Goal: Information Seeking & Learning: Learn about a topic

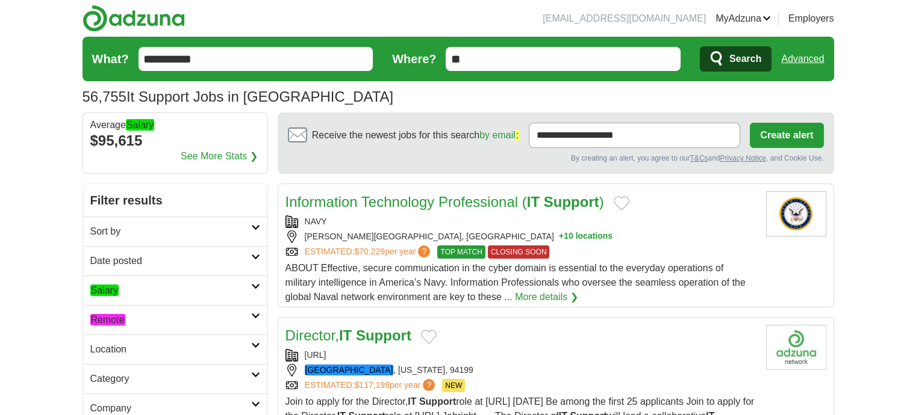
click at [115, 318] on em "Remote" at bounding box center [107, 319] width 35 height 11
click at [114, 348] on em "Remote" at bounding box center [107, 348] width 35 height 11
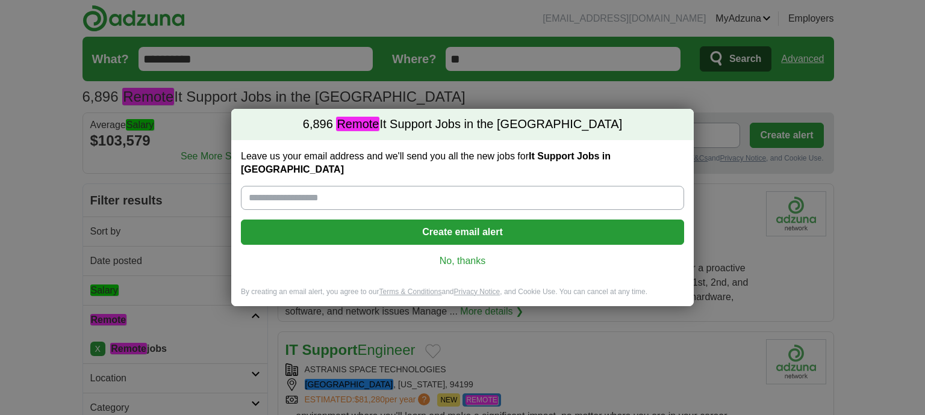
click at [465, 255] on link "No, thanks" at bounding box center [463, 261] width 424 height 13
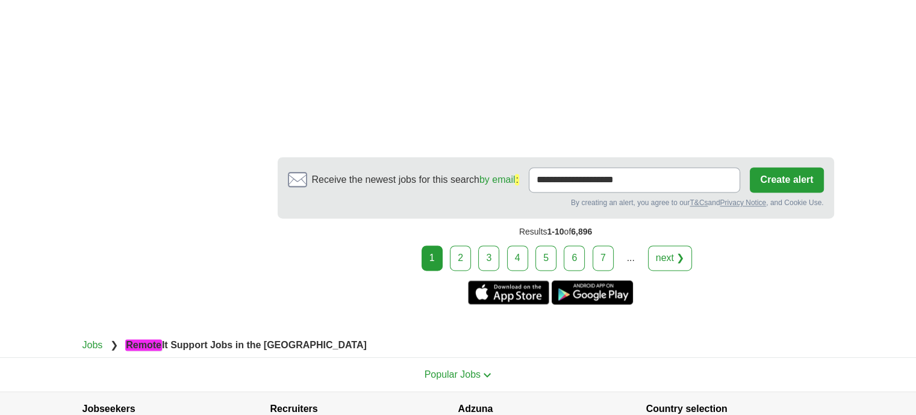
scroll to position [1867, 0]
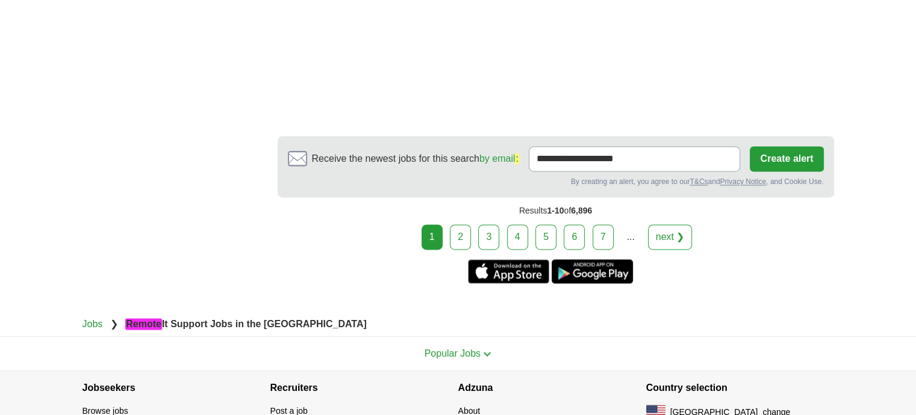
click at [459, 225] on link "2" at bounding box center [460, 237] width 21 height 25
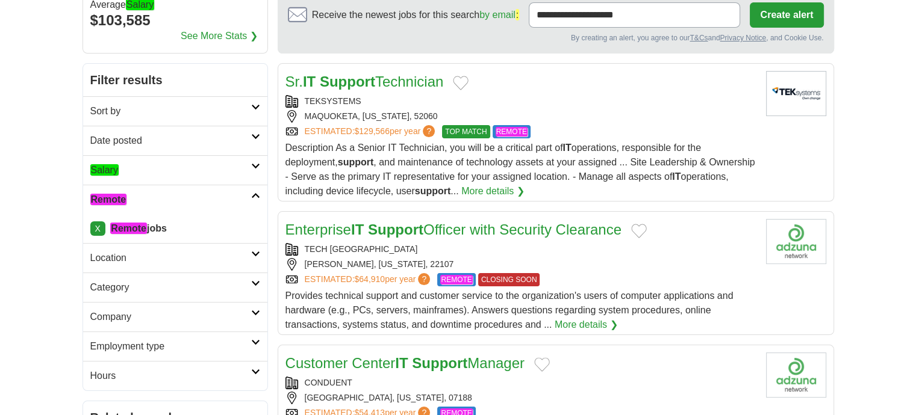
scroll to position [241, 0]
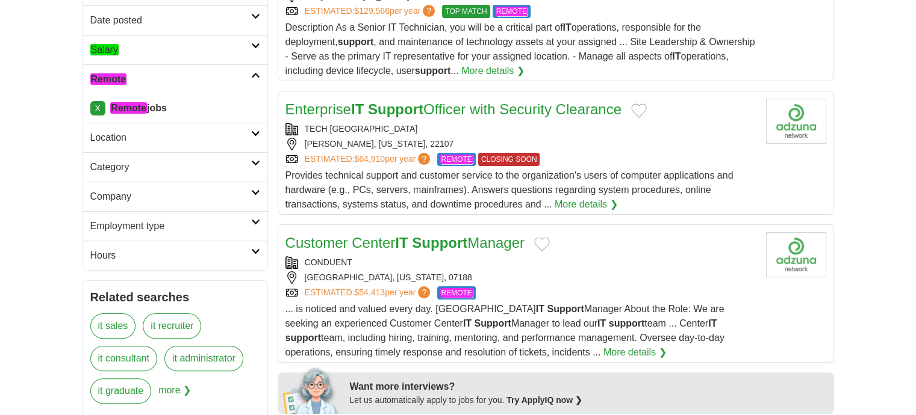
drag, startPoint x: 451, startPoint y: 102, endPoint x: 880, endPoint y: 141, distance: 430.5
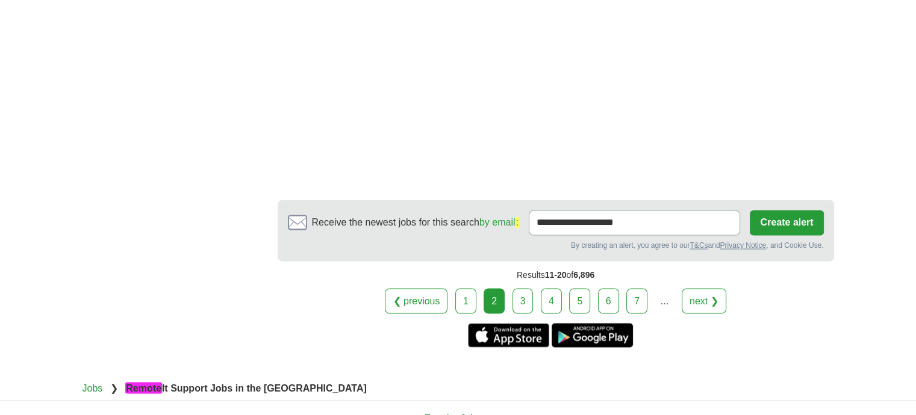
scroll to position [2108, 0]
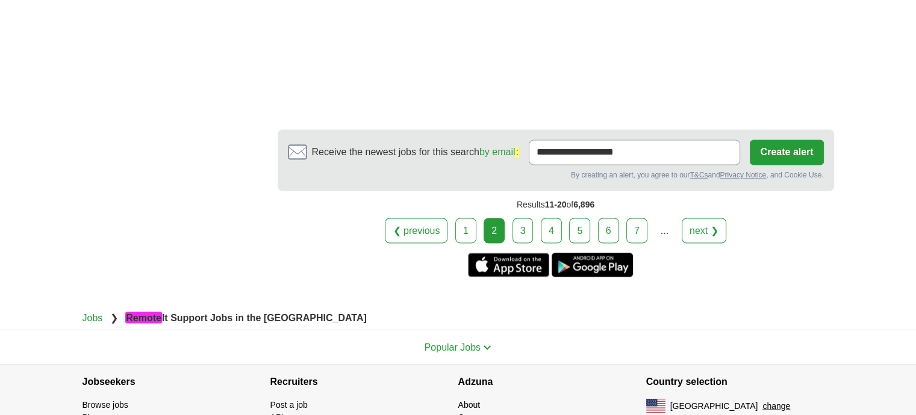
click at [520, 218] on link "3" at bounding box center [522, 230] width 21 height 25
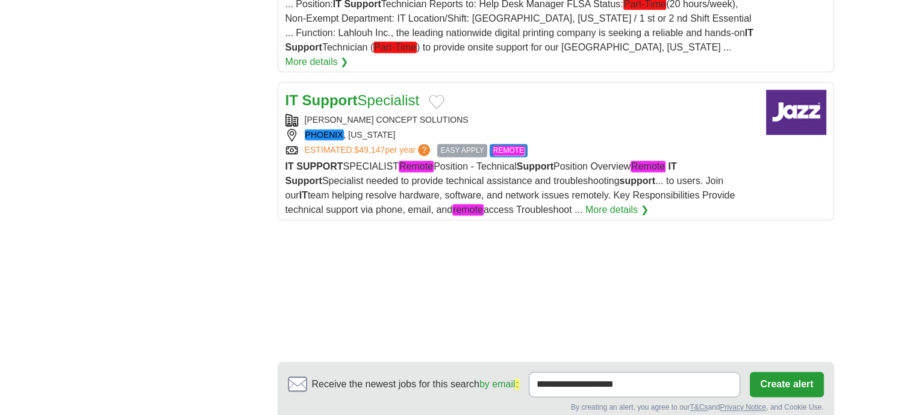
scroll to position [1626, 0]
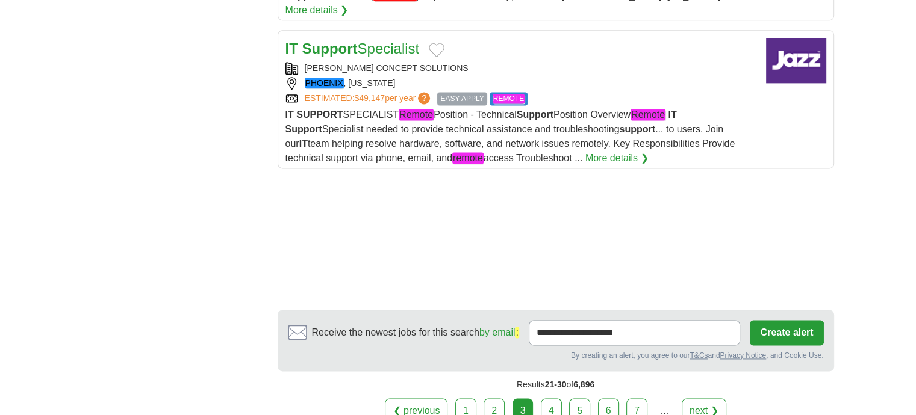
click at [548, 399] on link "4" at bounding box center [551, 411] width 21 height 25
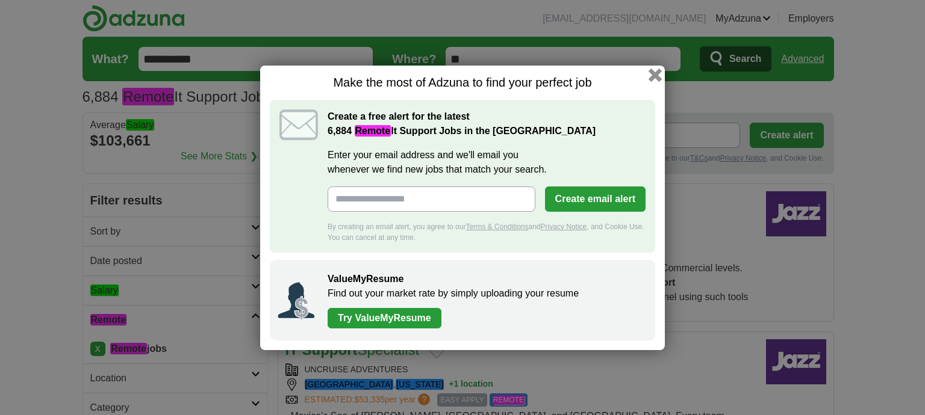
click at [659, 78] on button "button" at bounding box center [655, 74] width 13 height 13
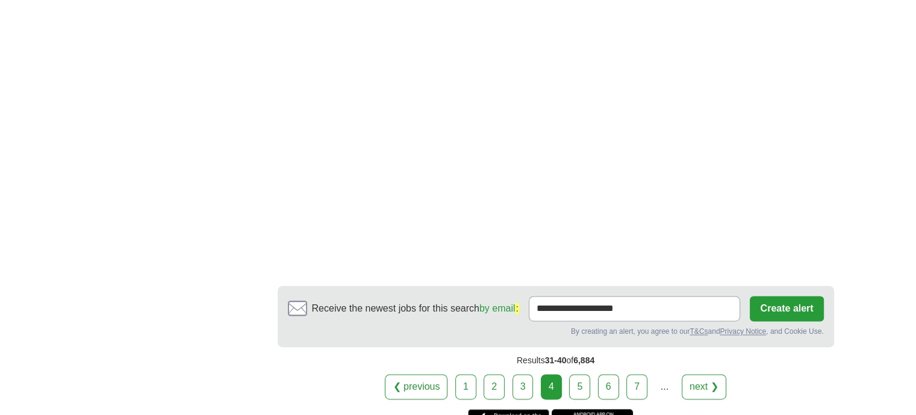
scroll to position [1746, 0]
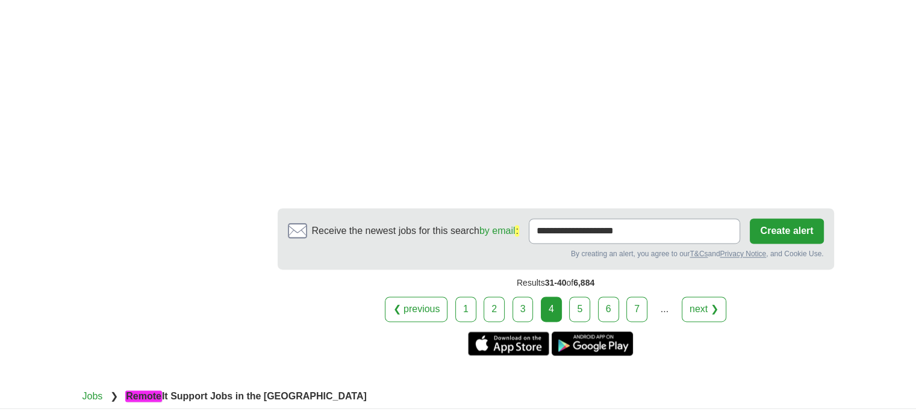
click at [575, 297] on link "5" at bounding box center [579, 309] width 21 height 25
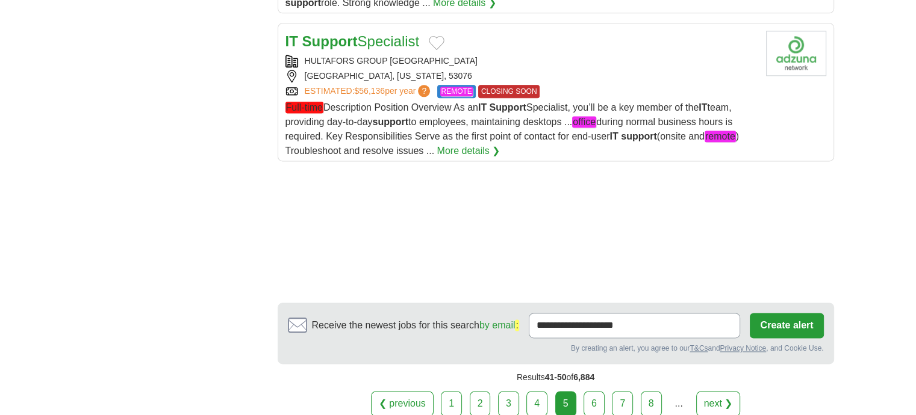
scroll to position [1626, 0]
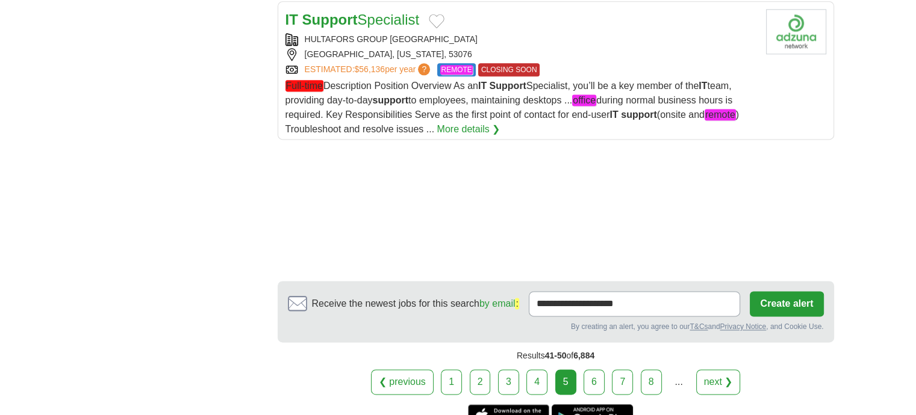
click at [593, 373] on link "6" at bounding box center [594, 382] width 21 height 25
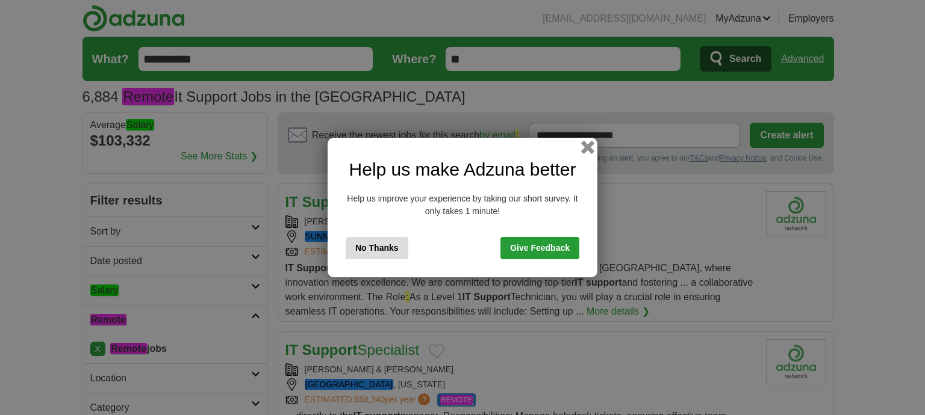
click at [588, 144] on button "button" at bounding box center [587, 147] width 13 height 13
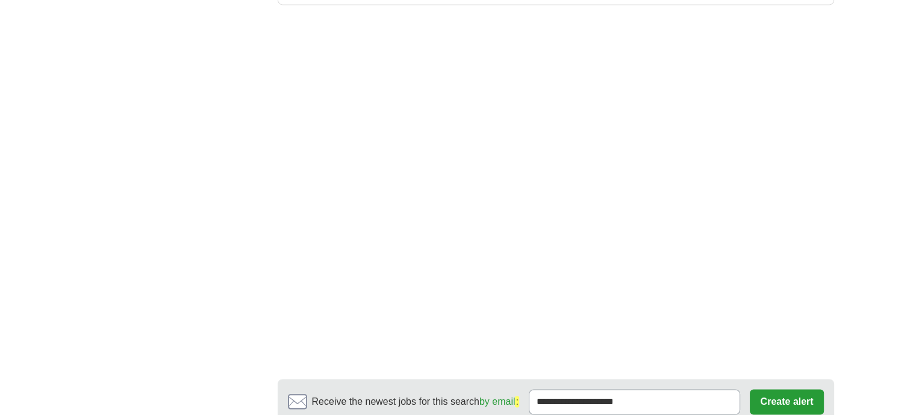
scroll to position [1927, 0]
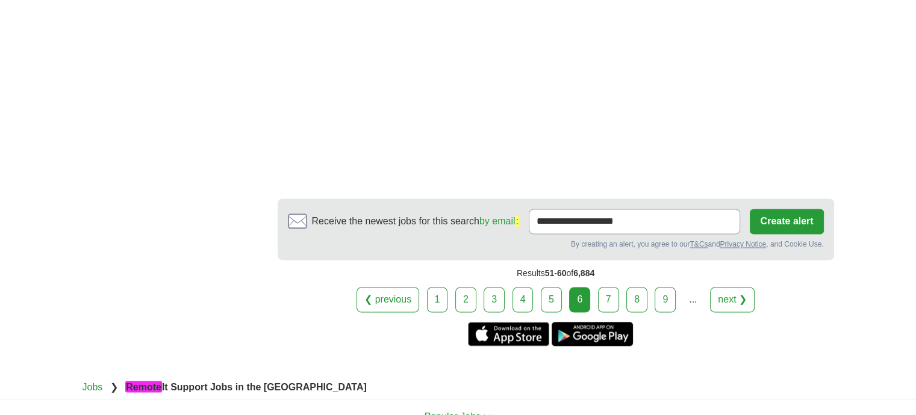
click at [612, 287] on link "7" at bounding box center [608, 299] width 21 height 25
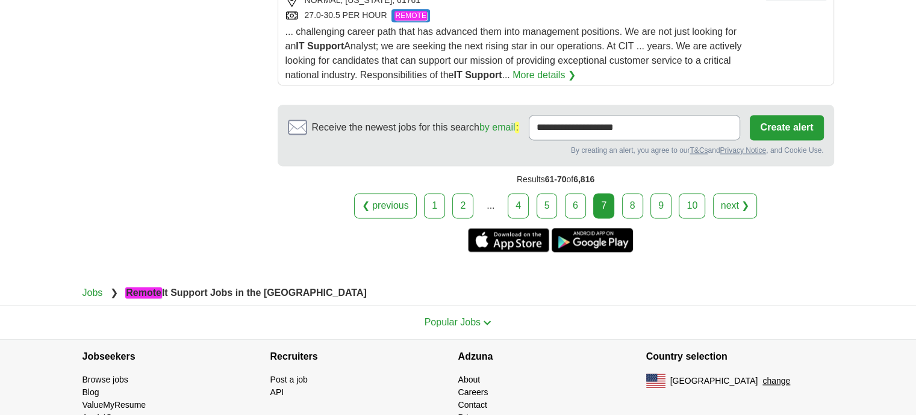
scroll to position [1720, 0]
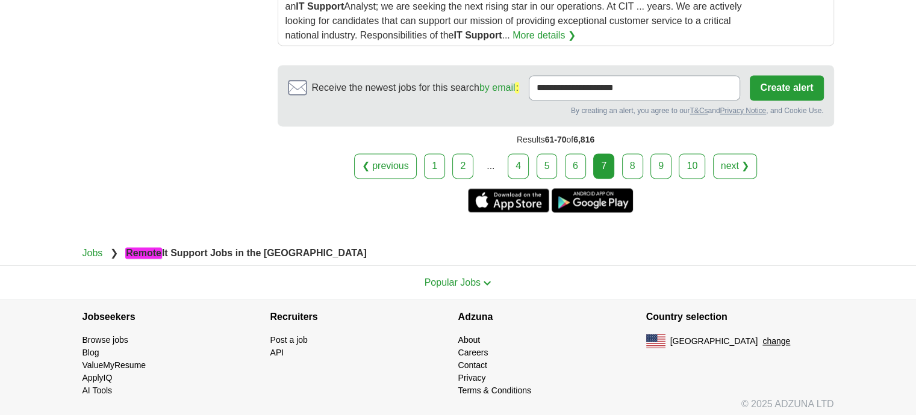
click at [638, 162] on link "8" at bounding box center [632, 166] width 21 height 25
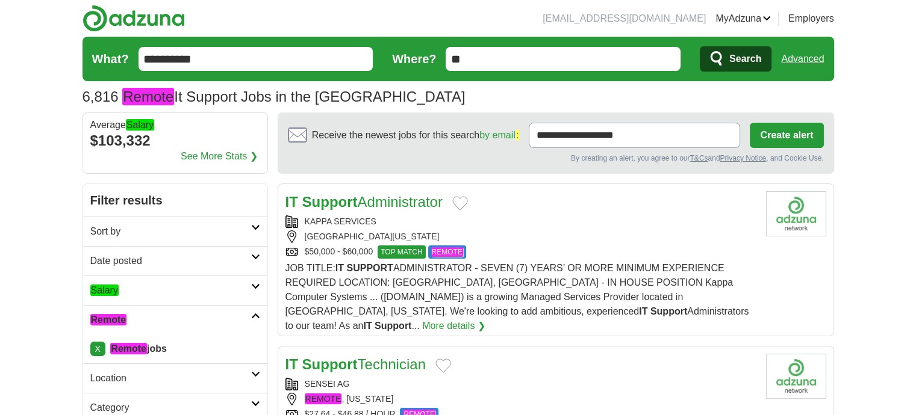
drag, startPoint x: 417, startPoint y: 197, endPoint x: 864, endPoint y: 258, distance: 451.6
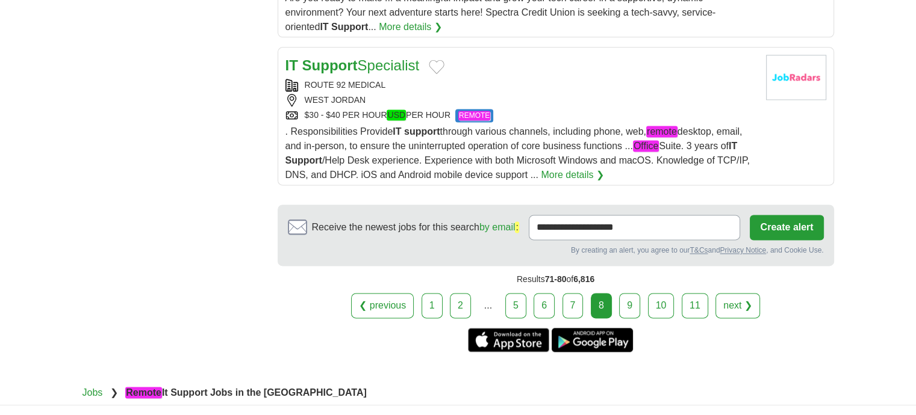
scroll to position [1626, 0]
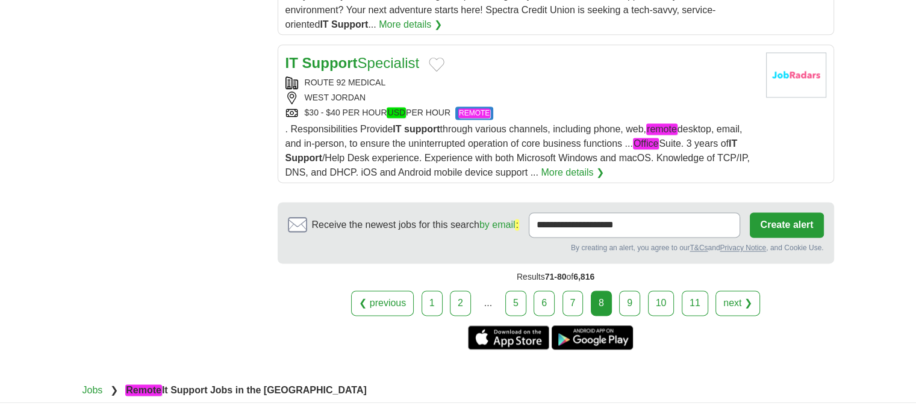
click at [623, 291] on link "9" at bounding box center [629, 303] width 21 height 25
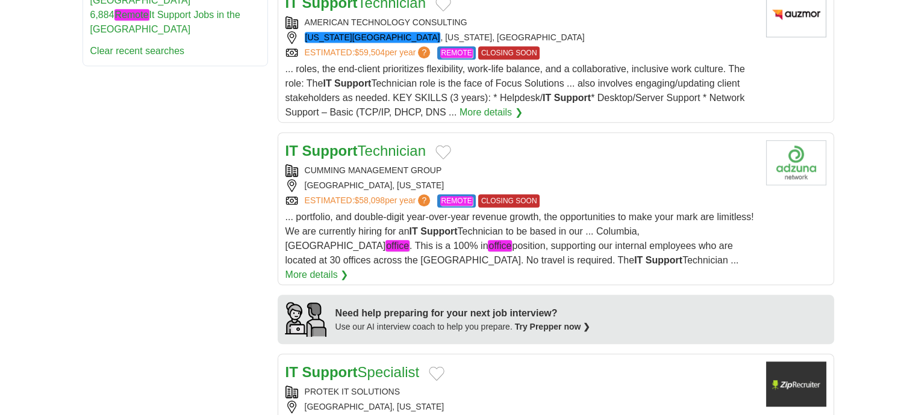
scroll to position [783, 0]
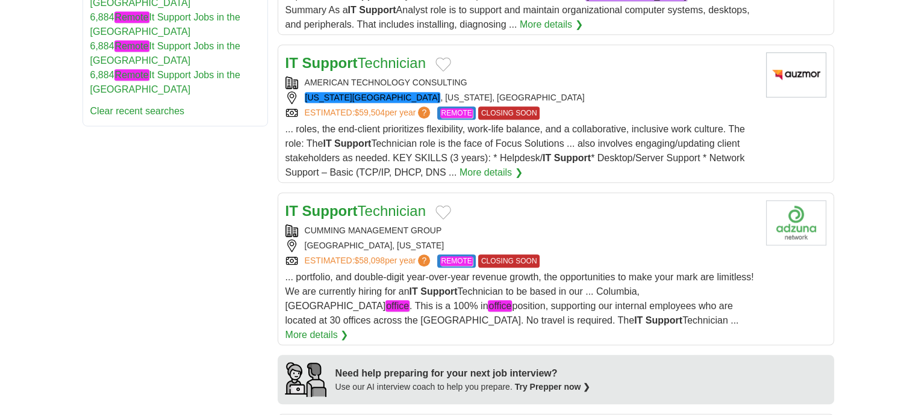
drag, startPoint x: 412, startPoint y: 202, endPoint x: 419, endPoint y: 208, distance: 9.0
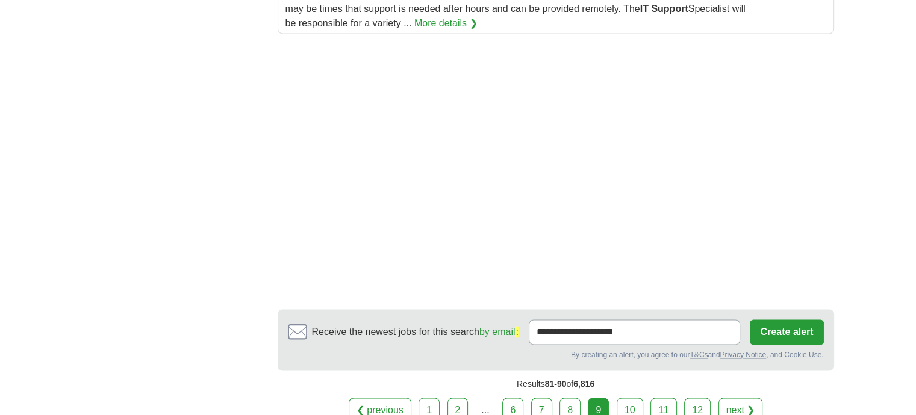
scroll to position [1927, 0]
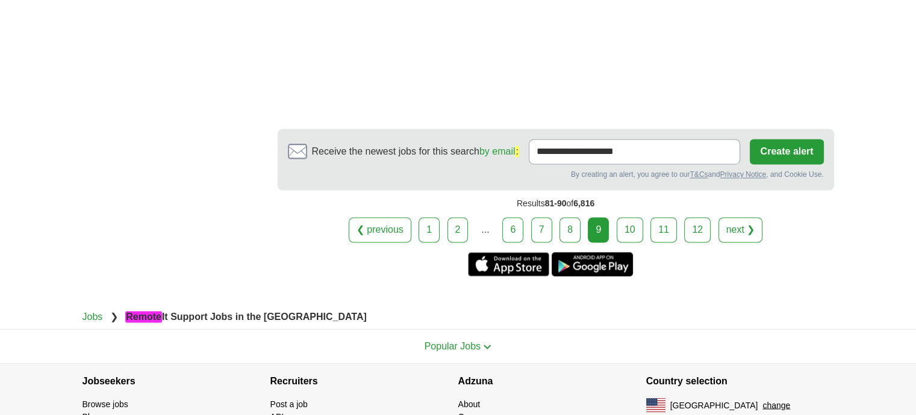
click at [629, 217] on link "10" at bounding box center [630, 229] width 26 height 25
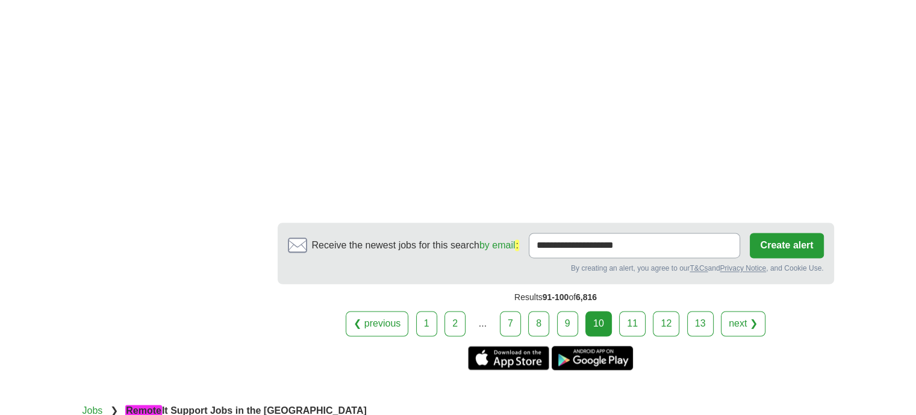
scroll to position [1927, 0]
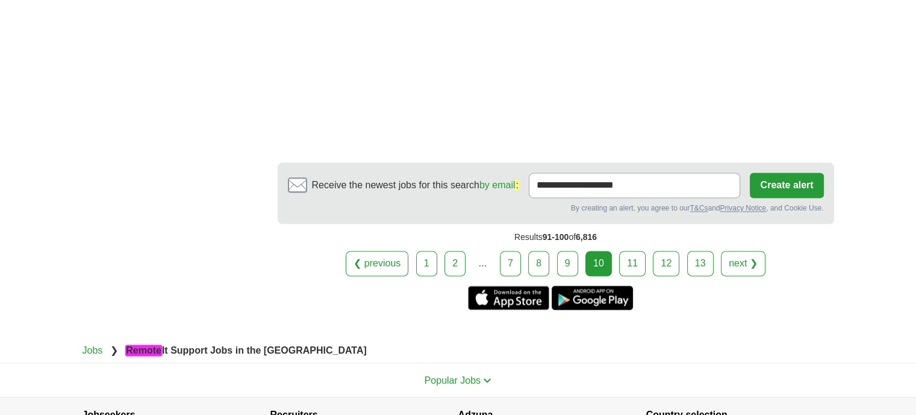
click at [632, 254] on link "11" at bounding box center [632, 263] width 26 height 25
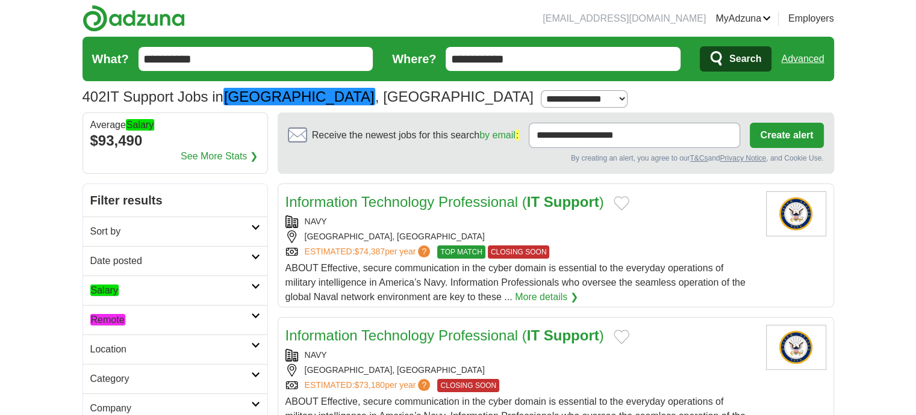
scroll to position [120, 0]
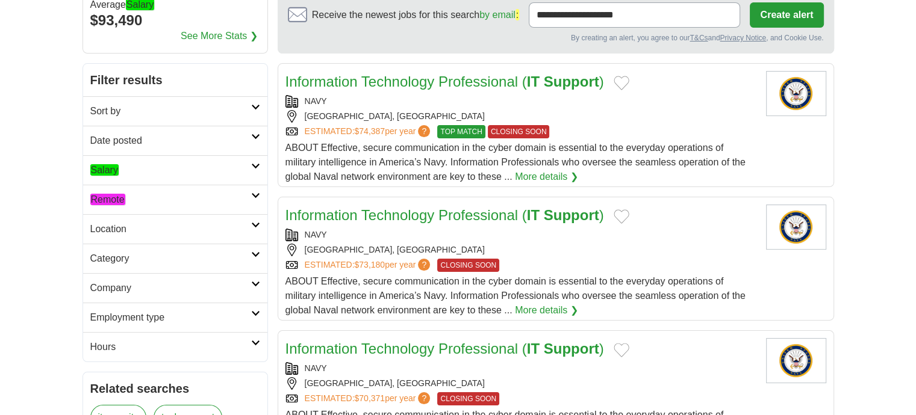
click at [132, 193] on h2 "Remote" at bounding box center [170, 200] width 161 height 14
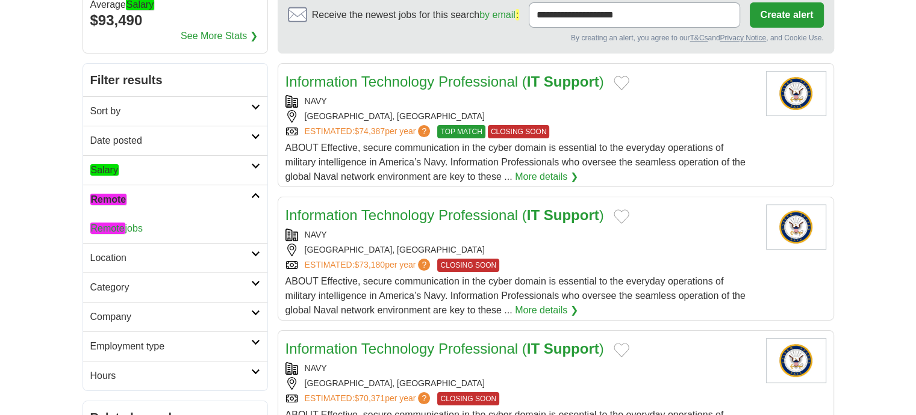
click at [116, 229] on em "Remote" at bounding box center [107, 228] width 35 height 11
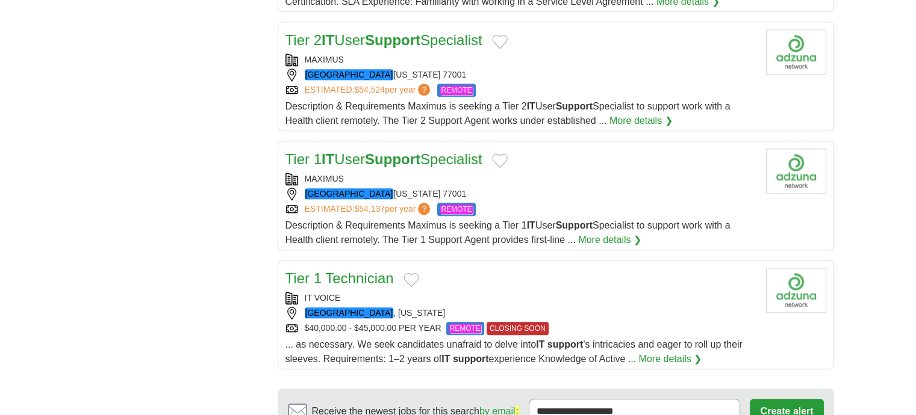
scroll to position [1385, 0]
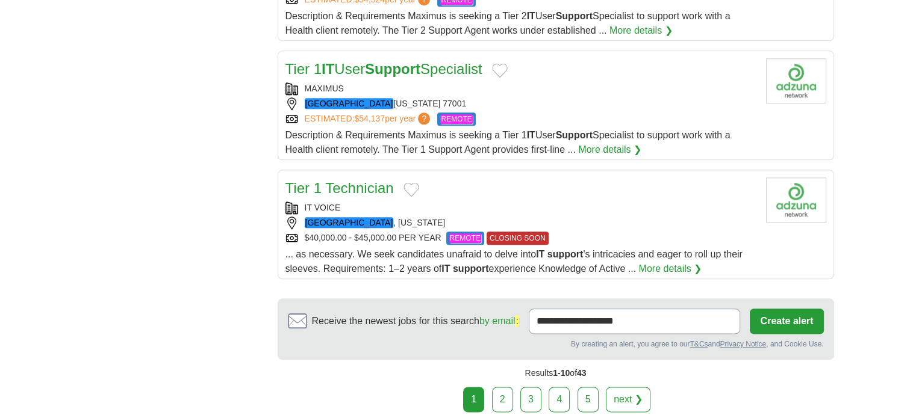
click at [506, 399] on link "2" at bounding box center [502, 399] width 21 height 25
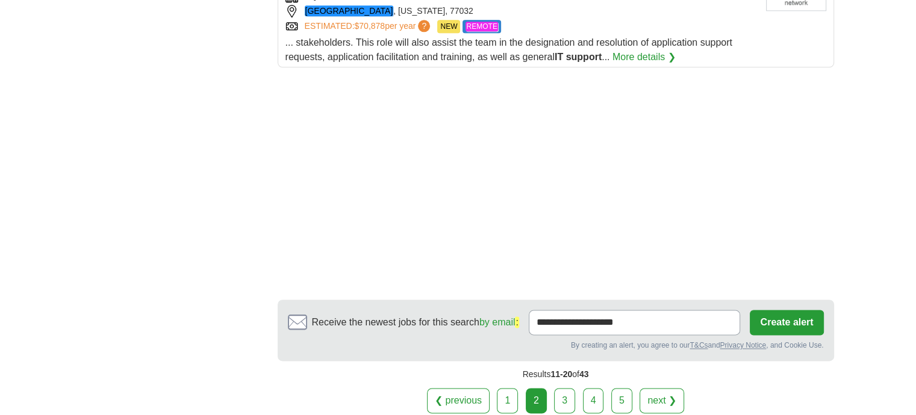
scroll to position [1566, 0]
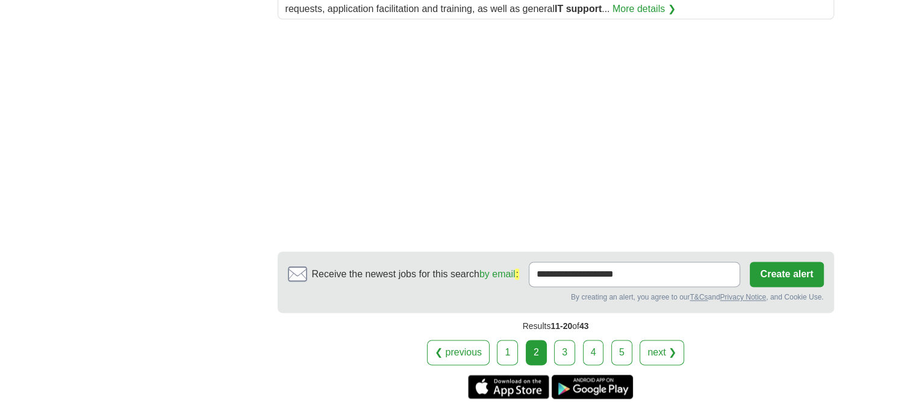
click at [564, 344] on link "3" at bounding box center [564, 352] width 21 height 25
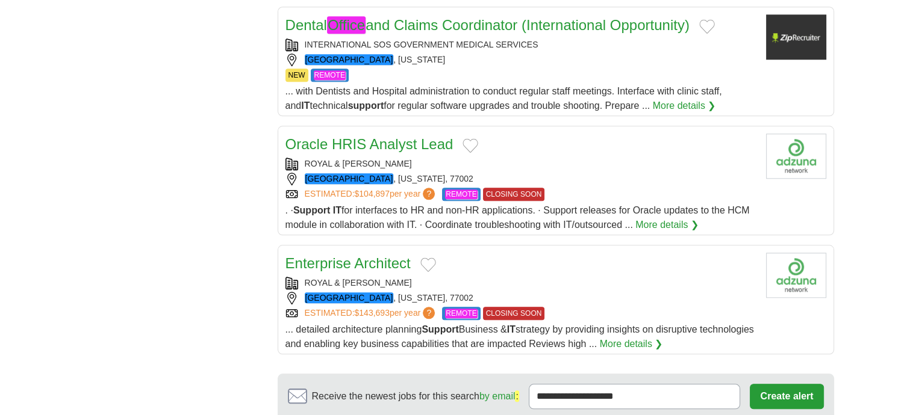
scroll to position [1385, 0]
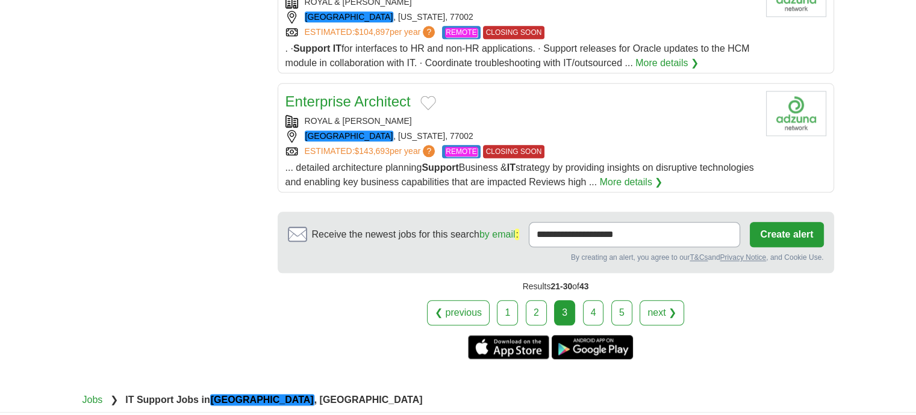
click at [594, 301] on link "4" at bounding box center [593, 312] width 21 height 25
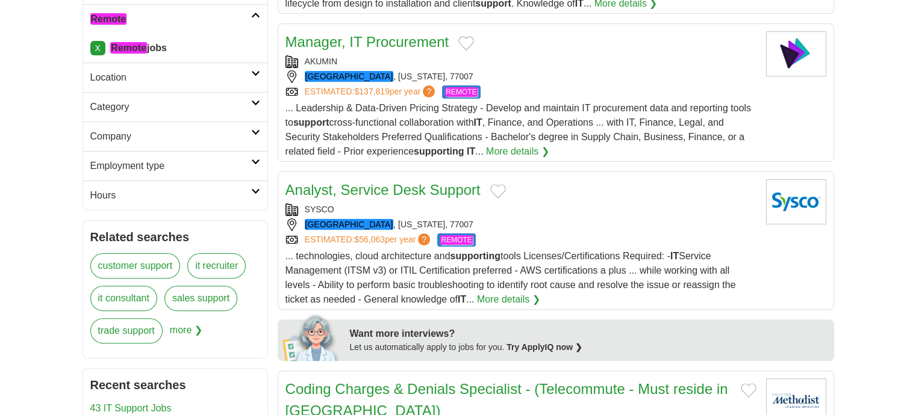
scroll to position [422, 0]
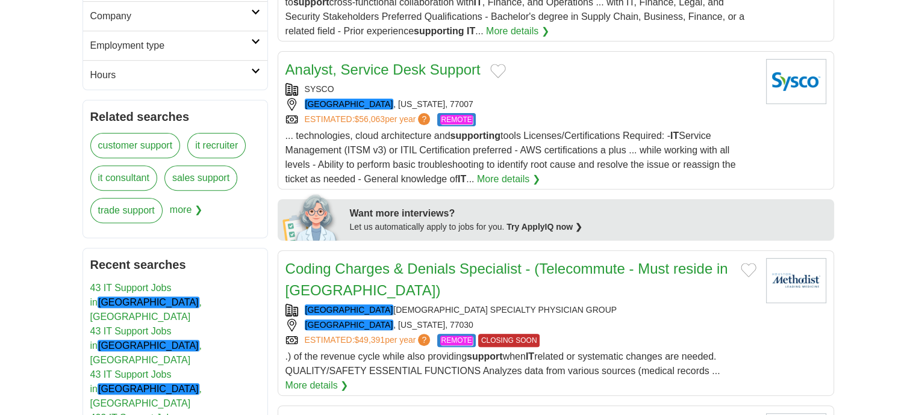
drag, startPoint x: 453, startPoint y: 56, endPoint x: 419, endPoint y: 67, distance: 36.0
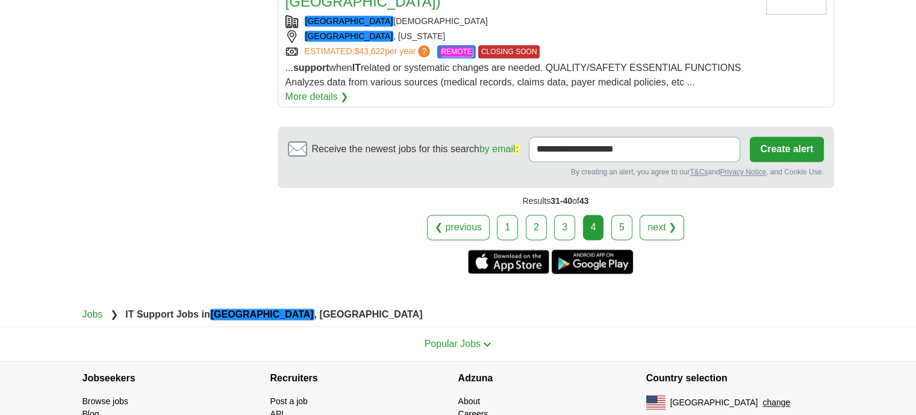
scroll to position [1686, 0]
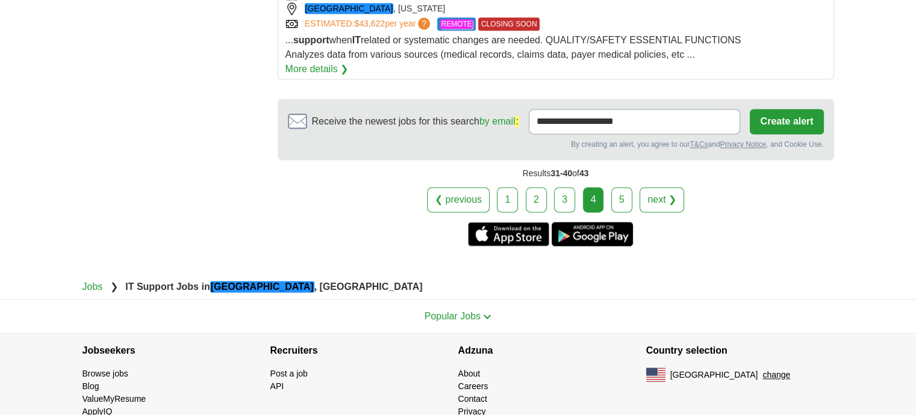
click at [615, 197] on link "5" at bounding box center [621, 199] width 21 height 25
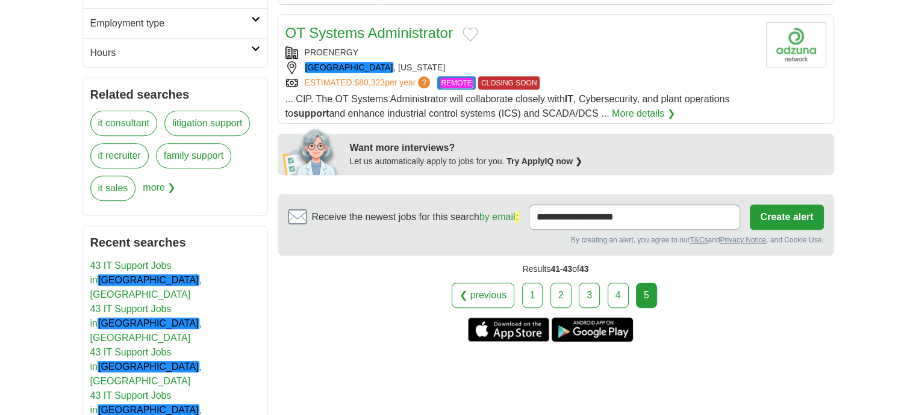
scroll to position [482, 0]
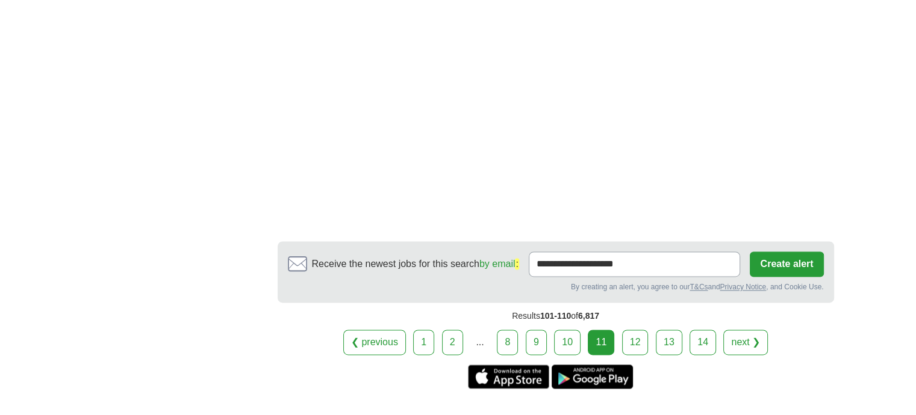
scroll to position [1746, 0]
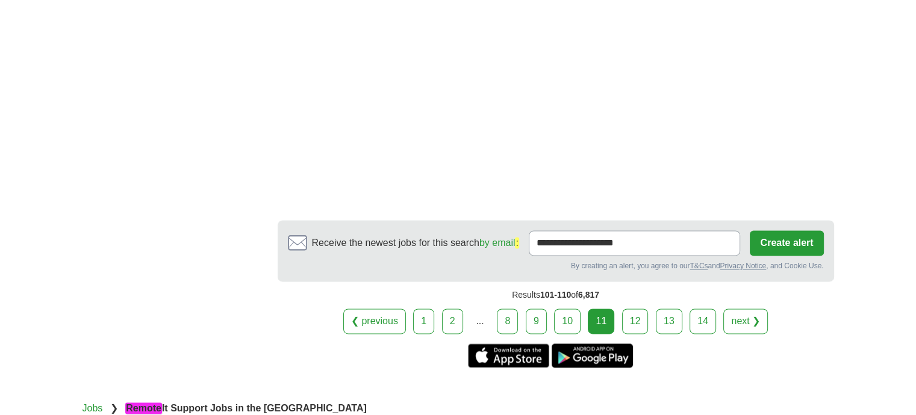
click at [641, 309] on link "12" at bounding box center [635, 321] width 26 height 25
